Goal: Task Accomplishment & Management: Manage account settings

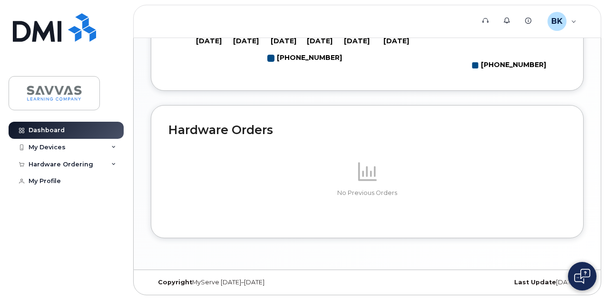
scroll to position [570, 0]
click at [113, 148] on icon at bounding box center [113, 147] width 5 height 5
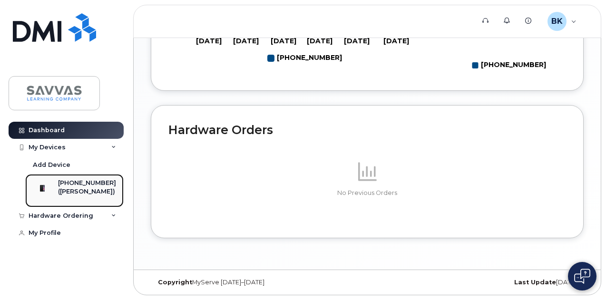
click at [98, 192] on div "([PERSON_NAME])" at bounding box center [87, 191] width 58 height 9
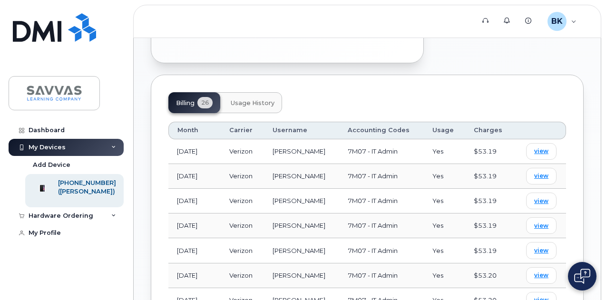
scroll to position [523, 0]
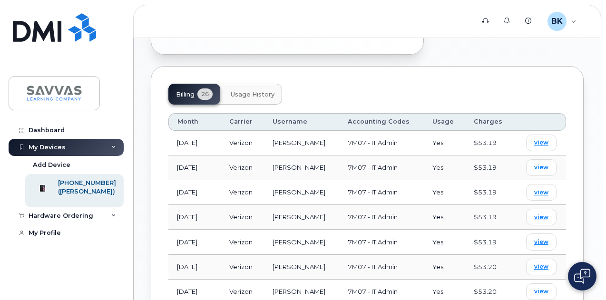
click at [255, 91] on span "Usage History" at bounding box center [253, 95] width 44 height 8
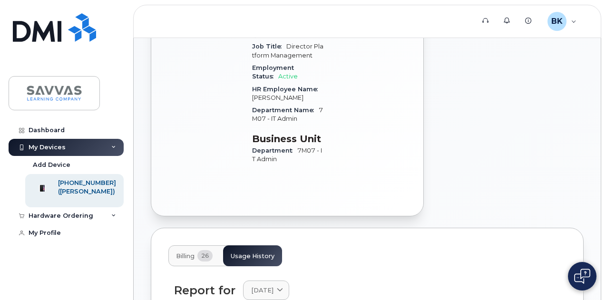
scroll to position [356, 0]
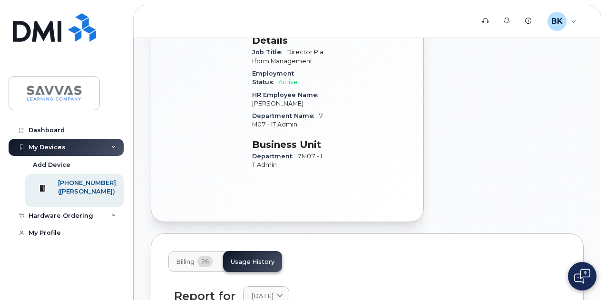
click at [179, 258] on span "Billing" at bounding box center [185, 262] width 19 height 8
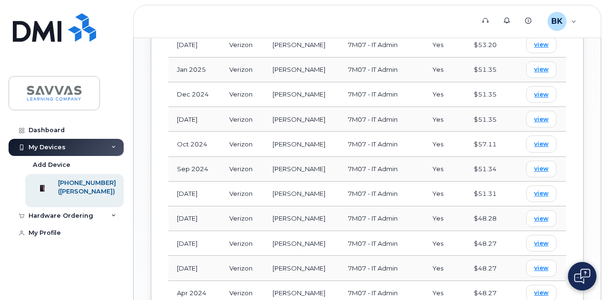
scroll to position [784, 0]
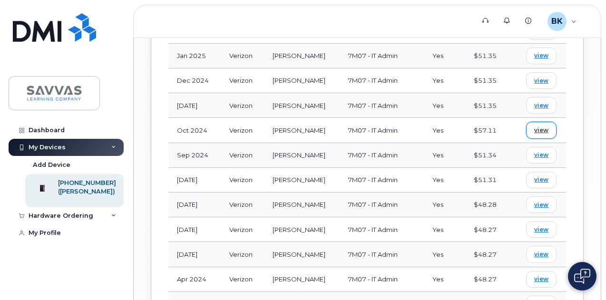
click at [542, 126] on span "view" at bounding box center [541, 130] width 14 height 9
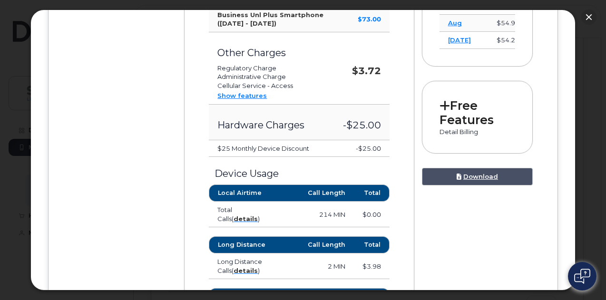
scroll to position [428, 0]
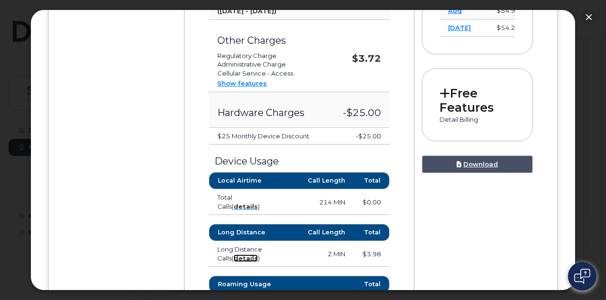
click at [247, 255] on strong "details" at bounding box center [246, 259] width 24 height 8
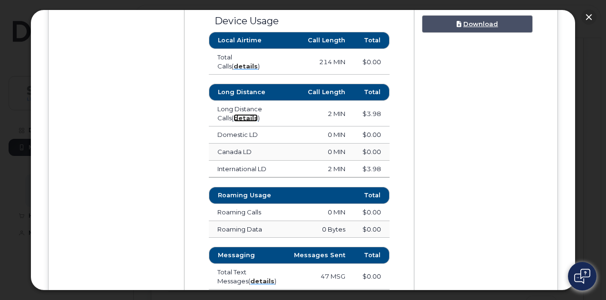
scroll to position [567, 0]
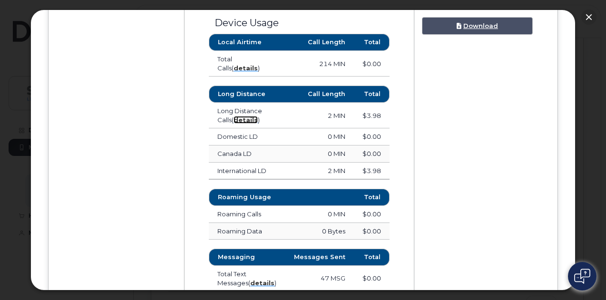
click at [251, 116] on strong "details" at bounding box center [246, 120] width 24 height 8
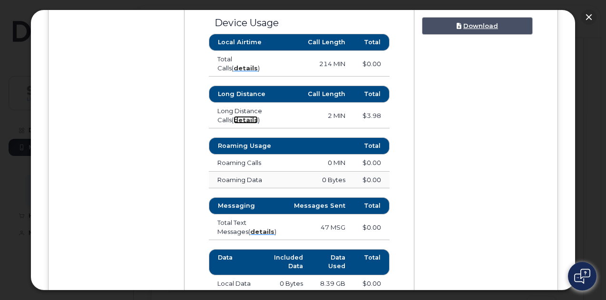
click at [251, 116] on strong "details" at bounding box center [246, 120] width 24 height 8
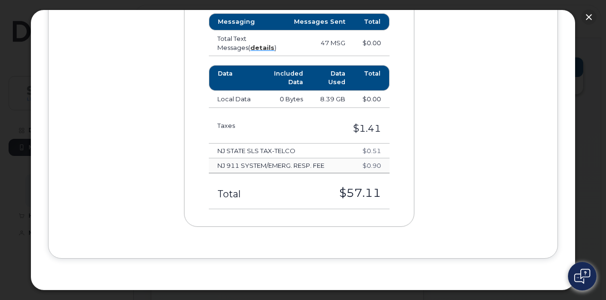
scroll to position [0, 0]
